Goal: Check status

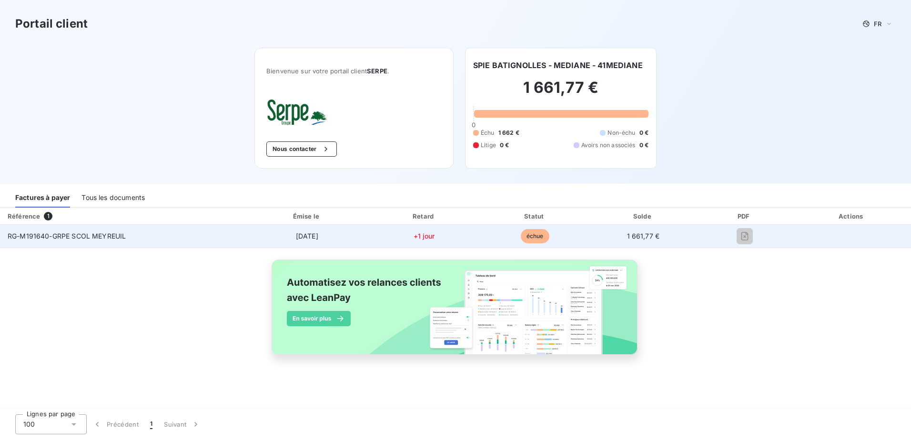
click at [366, 232] on td "[DATE]" at bounding box center [307, 236] width 122 height 23
click at [58, 238] on span "RG-M191640-GRPE SCOL MEYREUIL" at bounding box center [67, 236] width 118 height 8
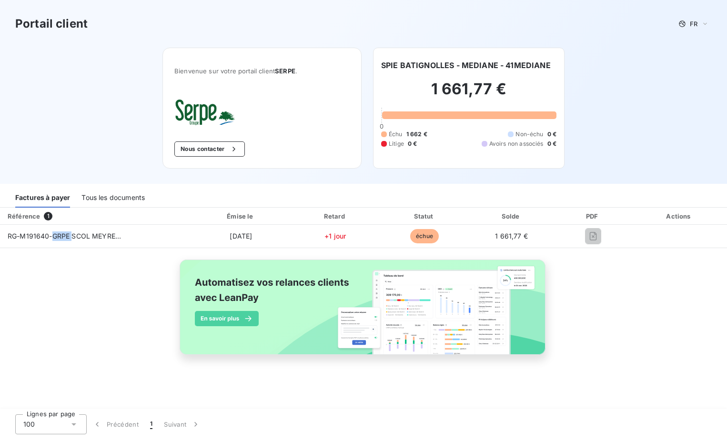
click at [116, 201] on div "Tous les documents" at bounding box center [112, 198] width 63 height 20
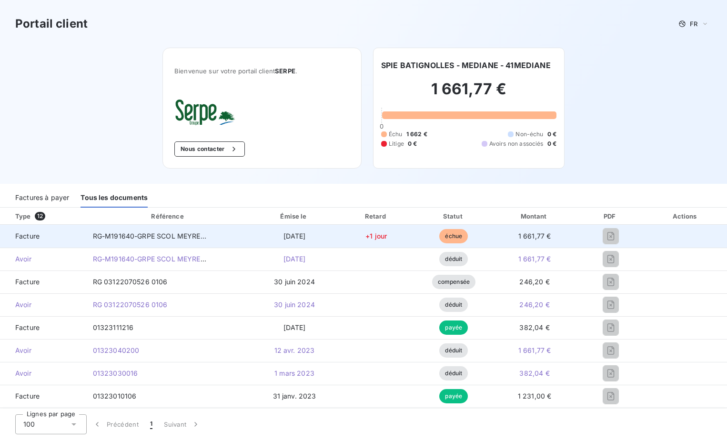
click at [258, 239] on td "[DATE]" at bounding box center [294, 236] width 85 height 23
click at [150, 233] on span "RG-M191640-GRPE SCOL MEYREUIL" at bounding box center [152, 236] width 118 height 8
click at [156, 240] on div "RG-M191640-GRPE SCOL MEYREUIL" at bounding box center [150, 237] width 114 height 10
click at [33, 235] on span "Facture" at bounding box center [43, 237] width 70 height 10
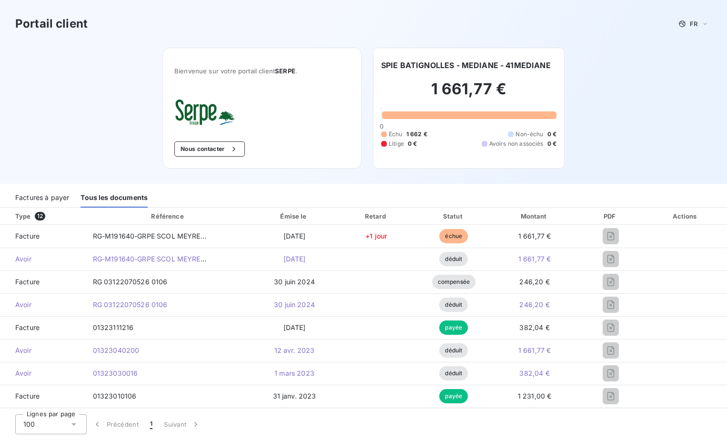
drag, startPoint x: 683, startPoint y: 135, endPoint x: 674, endPoint y: 140, distance: 9.8
click at [683, 135] on div "Portail client FR Bienvenue sur votre portail client SERPE . Nous contacter SPI…" at bounding box center [363, 92] width 727 height 184
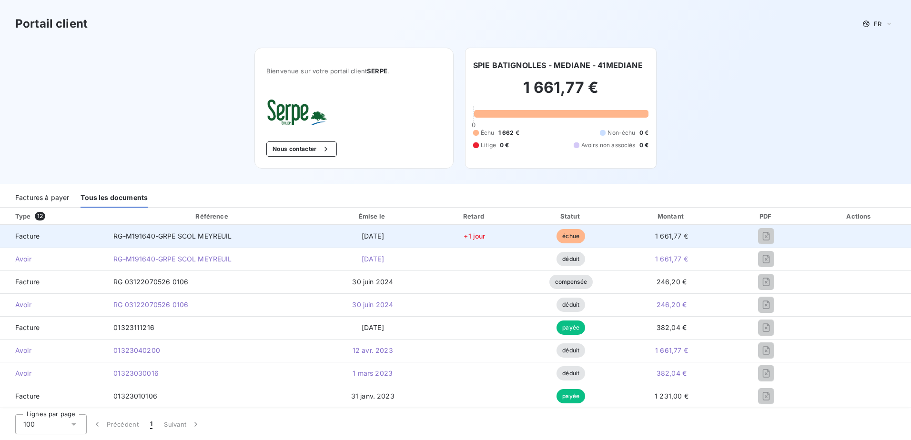
click at [561, 232] on span "échue" at bounding box center [571, 236] width 29 height 14
click at [223, 229] on td "RG-M191640-GRPE SCOL MEYREUIL" at bounding box center [213, 236] width 214 height 23
click at [222, 237] on span "RG-M191640-GRPE SCOL MEYREUIL" at bounding box center [172, 236] width 118 height 8
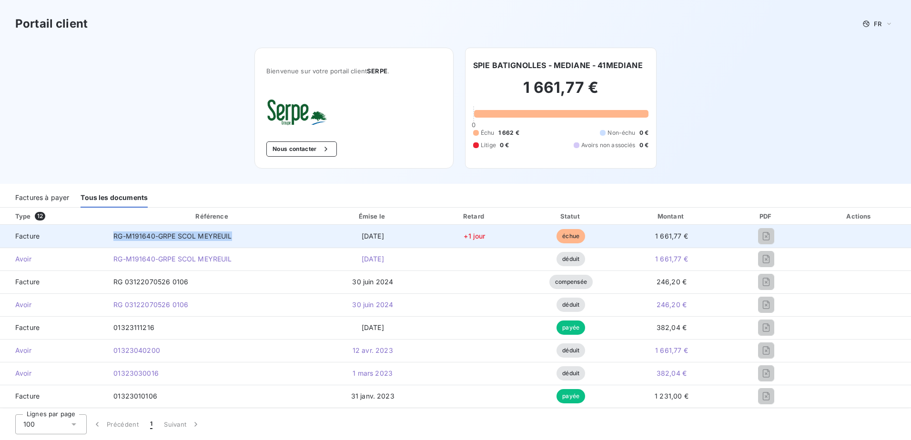
click at [222, 237] on span "RG-M191640-GRPE SCOL MEYREUIL" at bounding box center [172, 236] width 118 height 8
click at [85, 240] on span "Facture" at bounding box center [53, 237] width 91 height 10
click at [25, 235] on span "Facture" at bounding box center [53, 237] width 91 height 10
